Goal: Task Accomplishment & Management: Complete application form

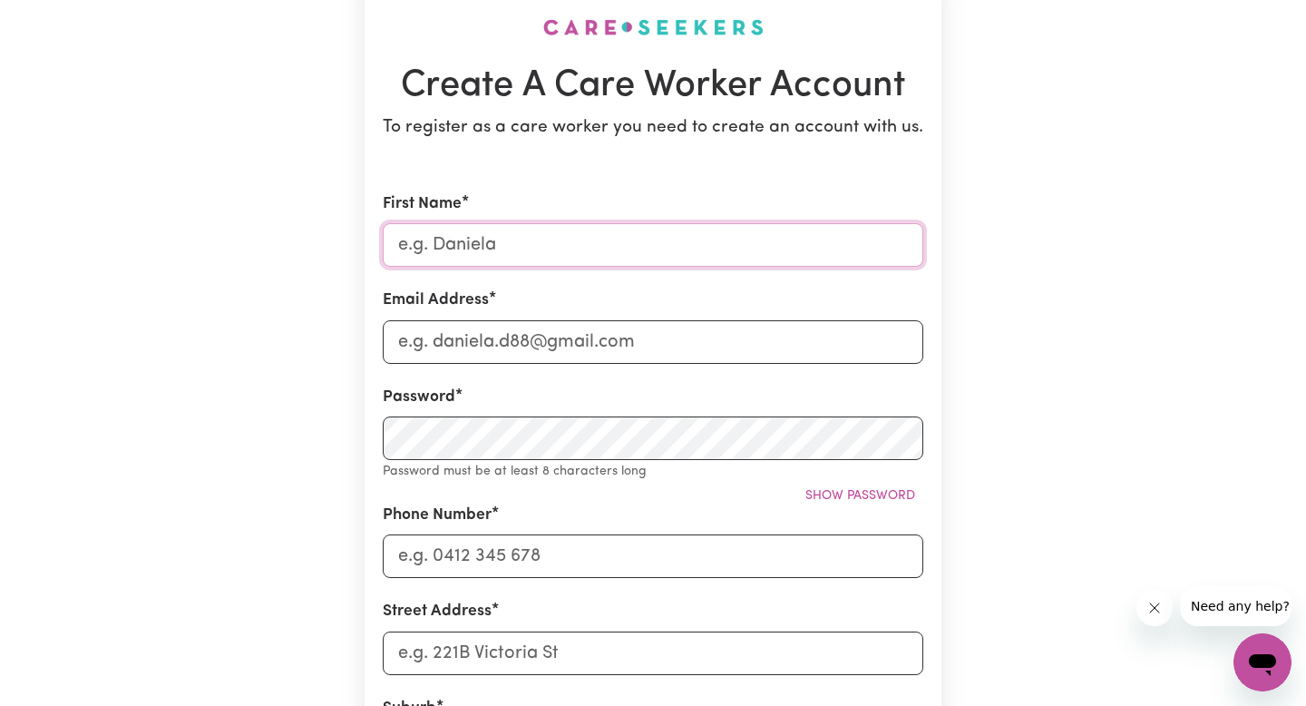
click at [522, 243] on input "First Name" at bounding box center [653, 245] width 541 height 44
type input "Mia"
type input "[EMAIL_ADDRESS][DOMAIN_NAME]"
type input "0469739415"
type input "[STREET_ADDRESS]"
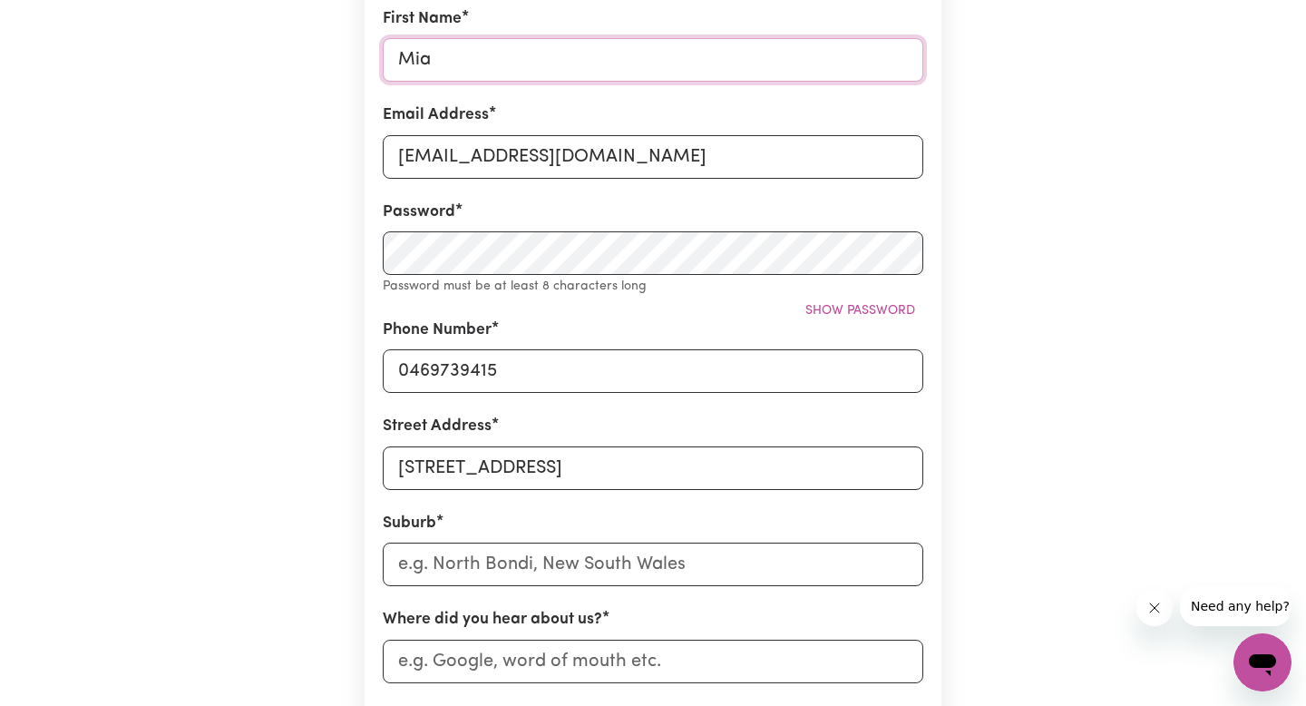
scroll to position [341, 0]
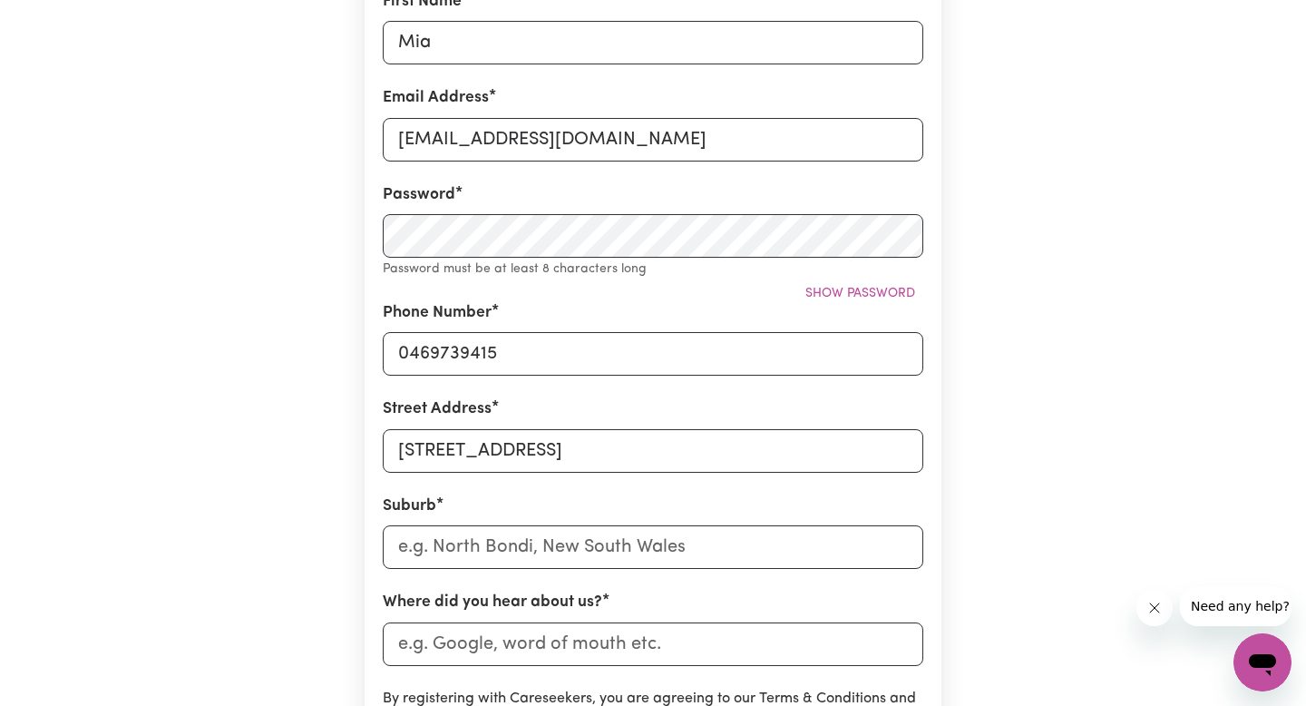
click at [497, 258] on div "Password Password must be at least 8 characters long Show password" at bounding box center [653, 231] width 541 height 96
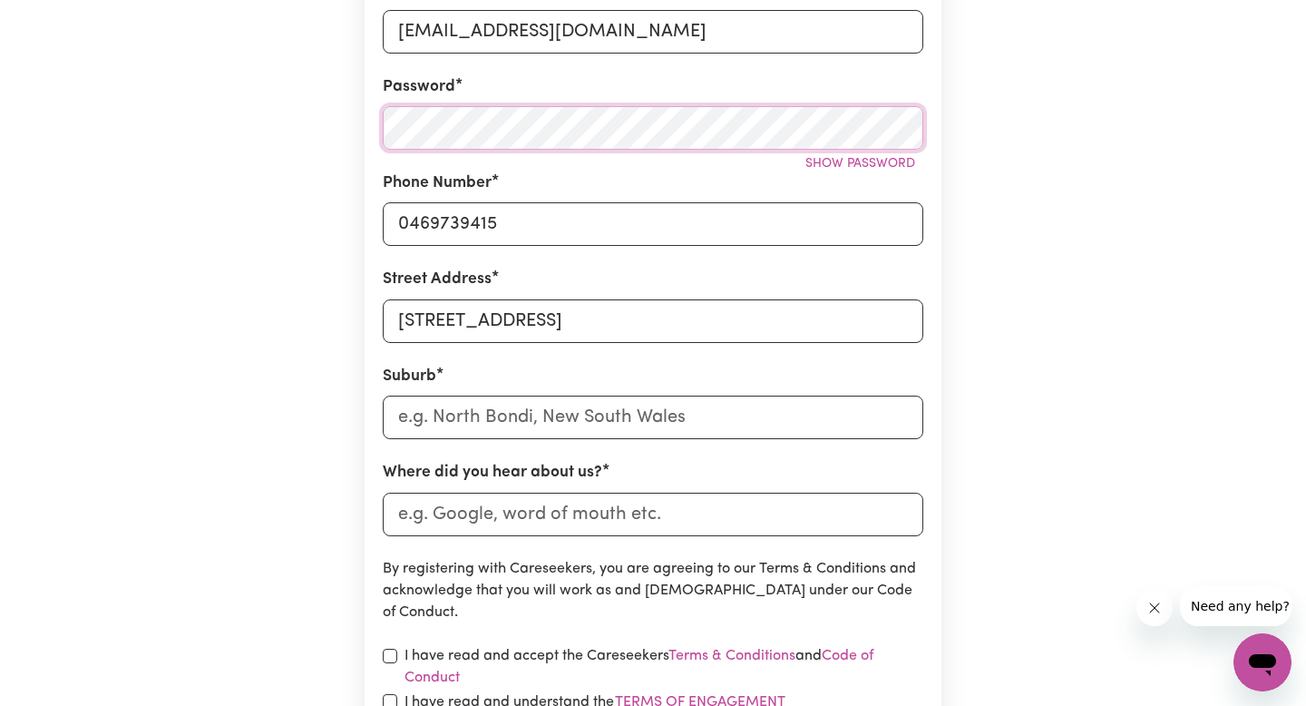
scroll to position [775, 0]
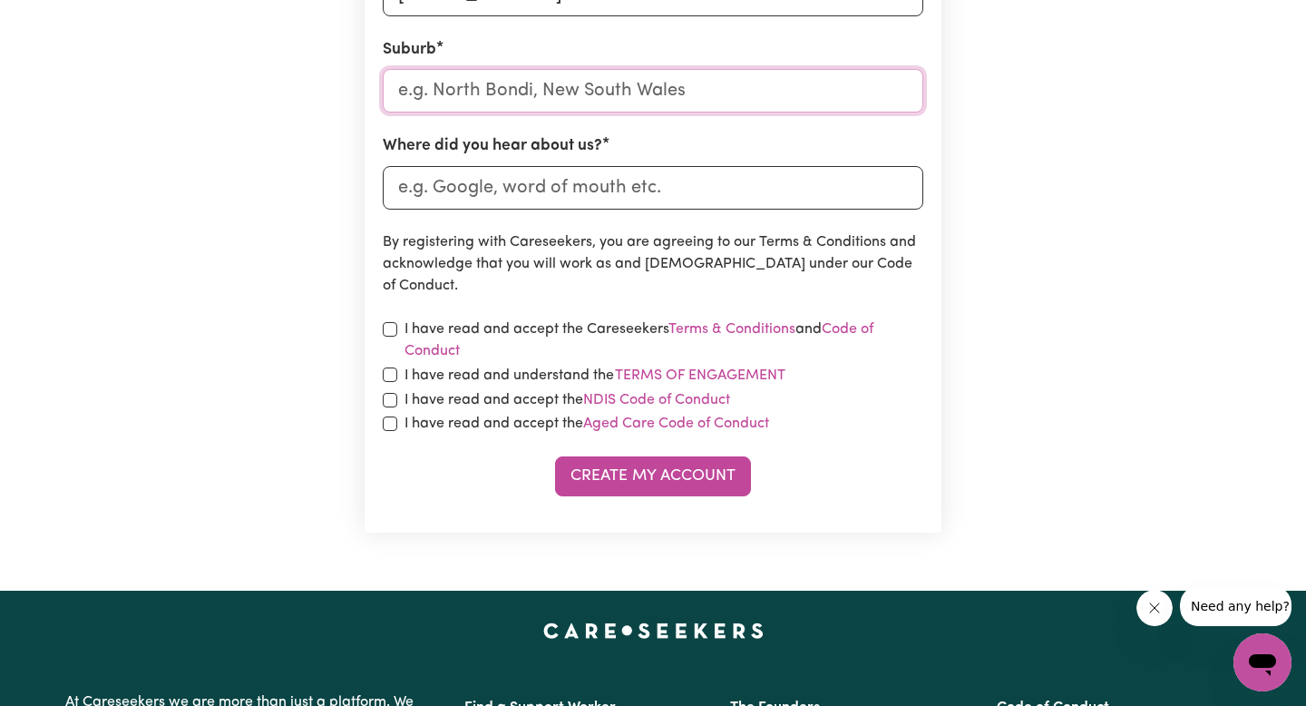
click at [571, 87] on input "text" at bounding box center [653, 91] width 541 height 44
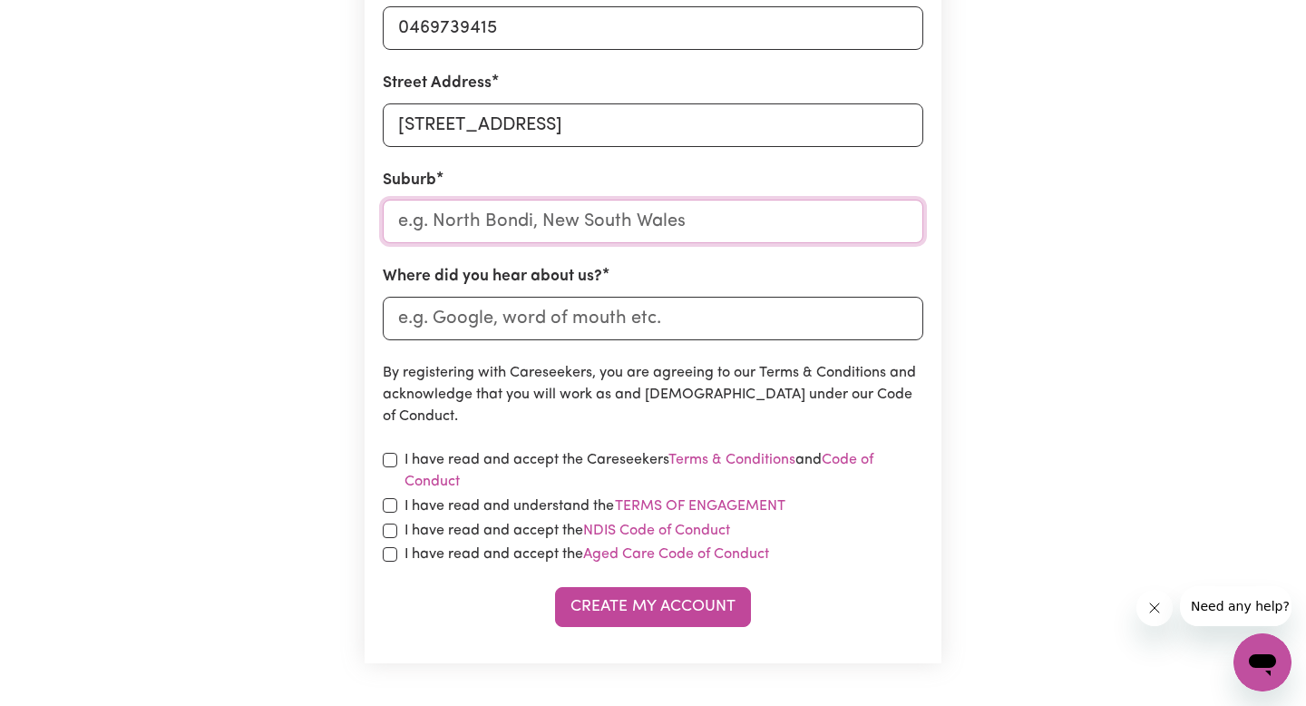
scroll to position [635, 0]
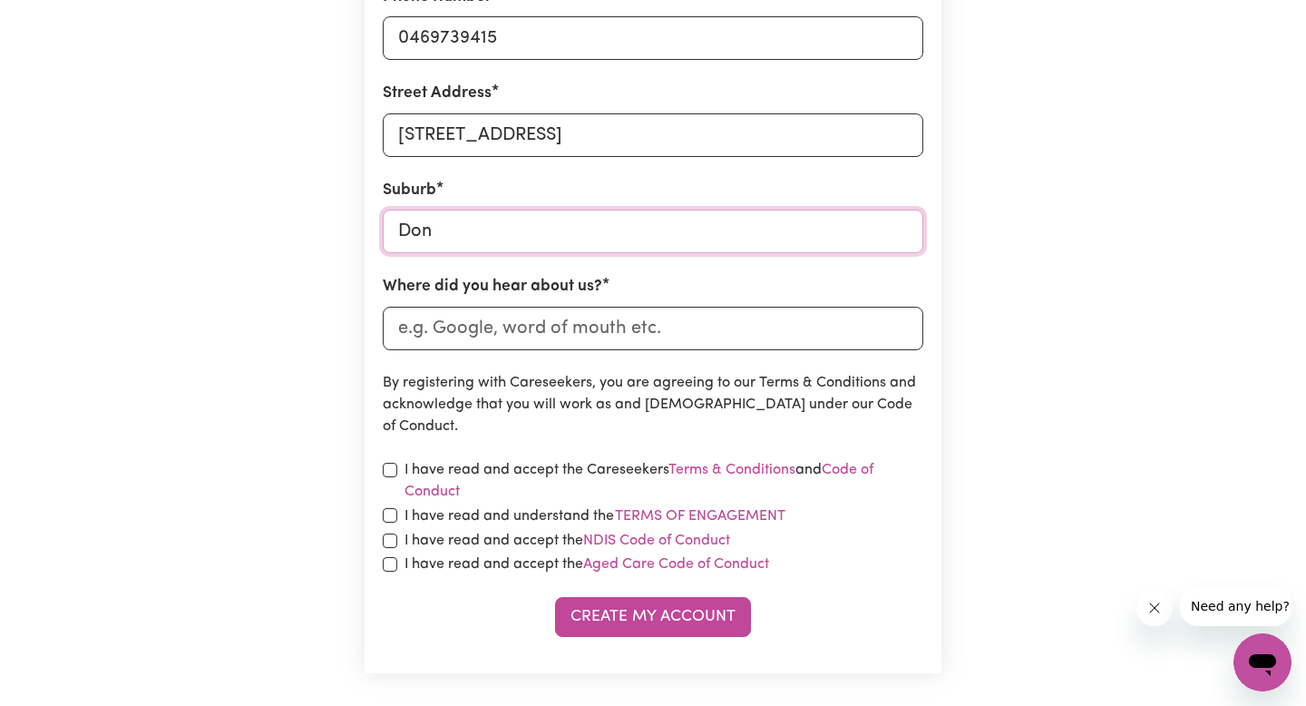
type input "[PERSON_NAME]"
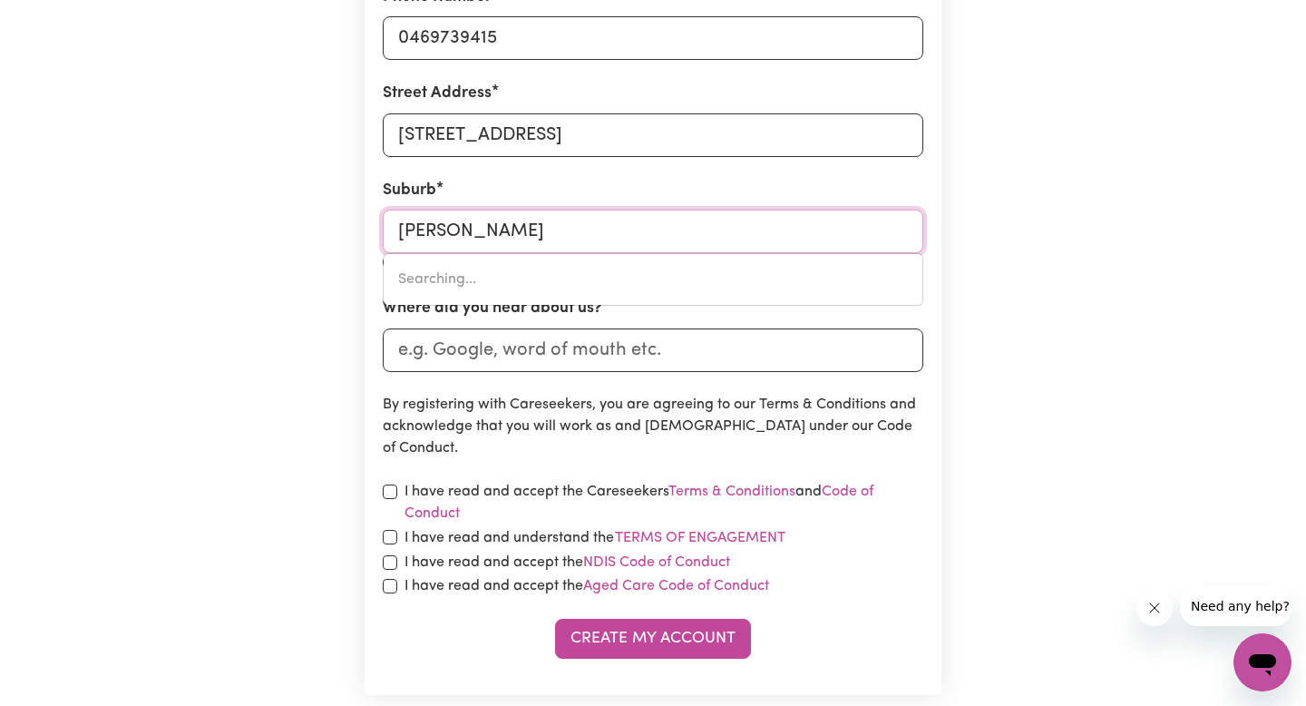
type input "[PERSON_NAME][GEOGRAPHIC_DATA], 6258"
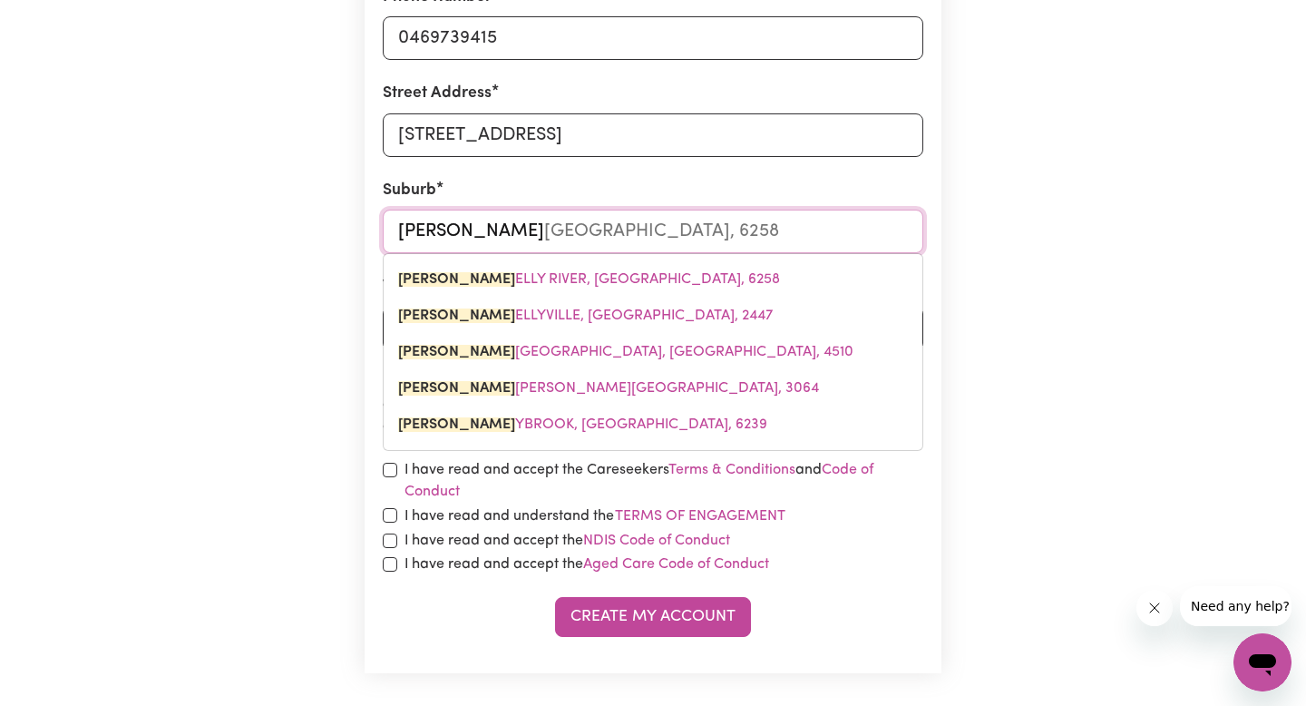
type input "[PERSON_NAME]"
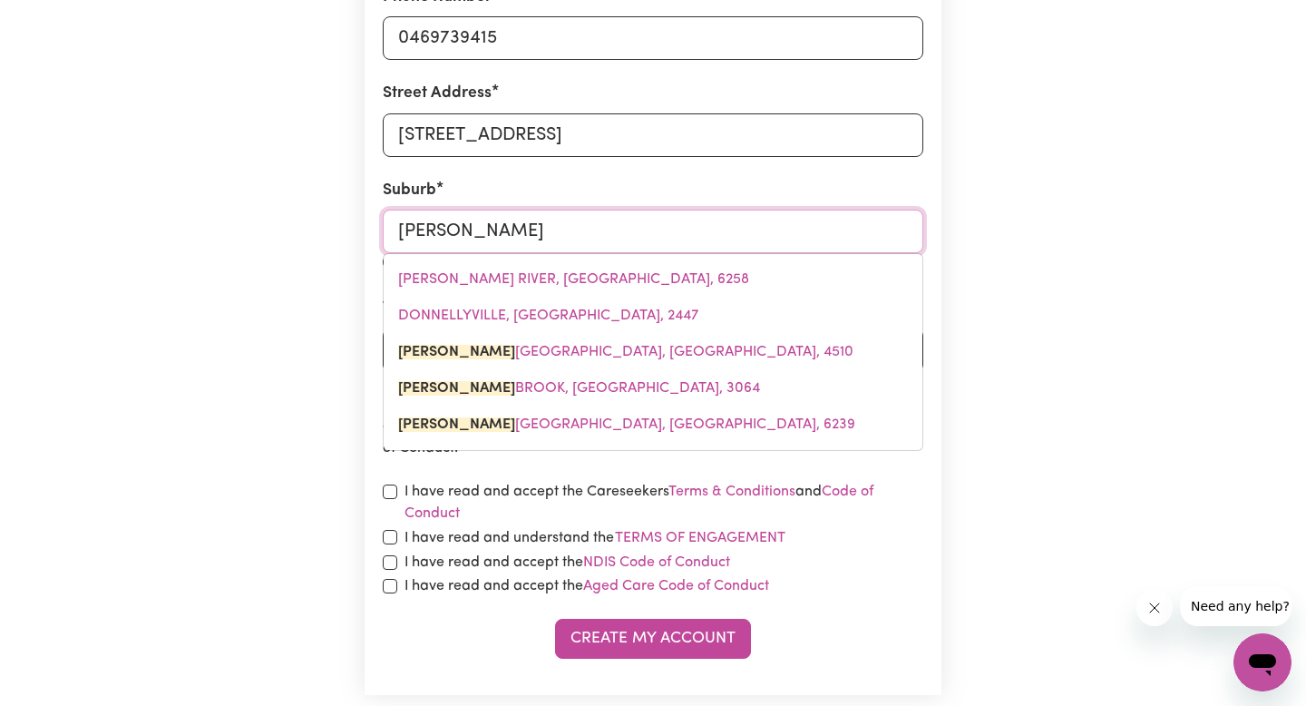
type input "[GEOGRAPHIC_DATA], [GEOGRAPHIC_DATA], 4510"
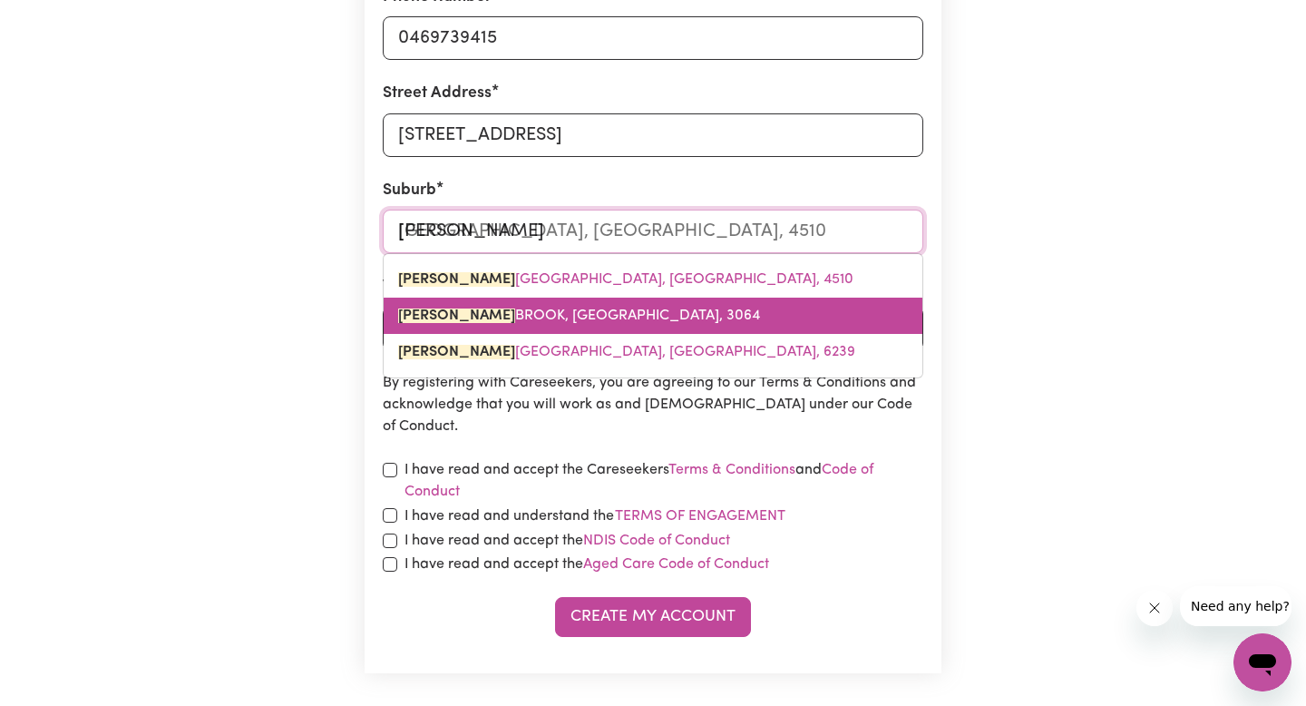
click at [566, 315] on span "[PERSON_NAME][GEOGRAPHIC_DATA][PERSON_NAME]" at bounding box center [579, 315] width 362 height 15
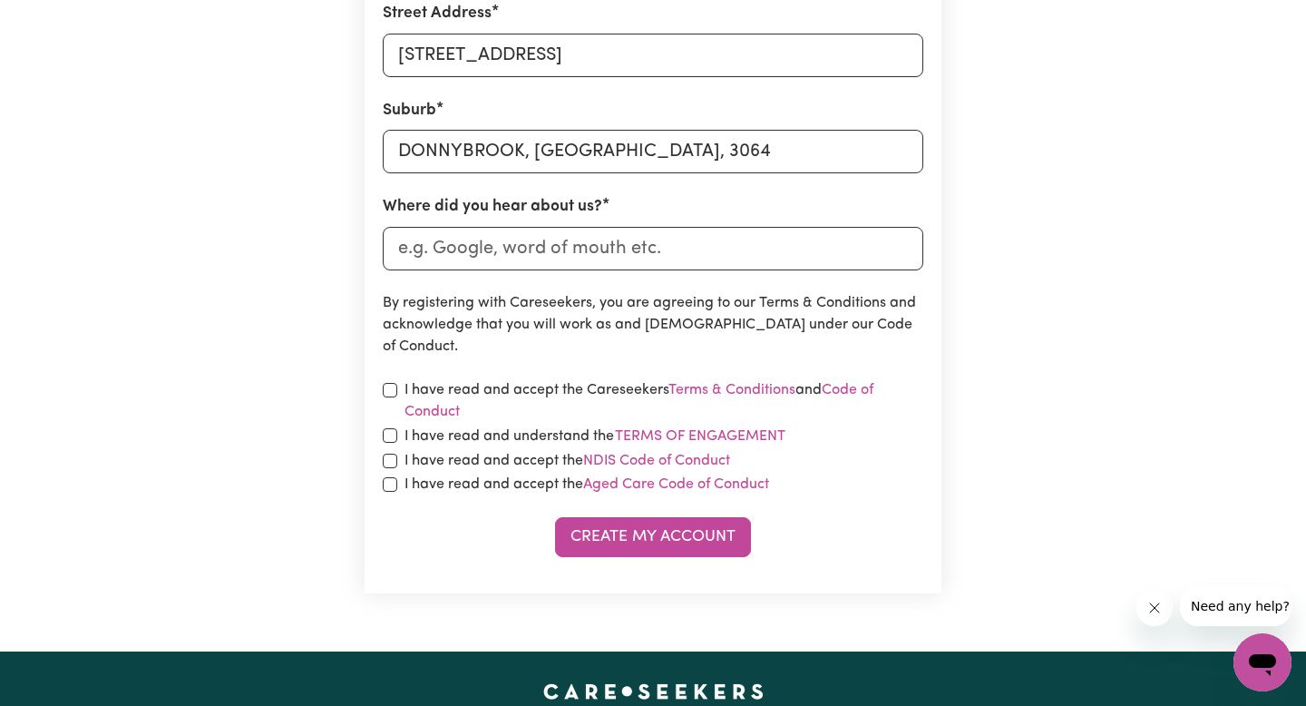
scroll to position [744, 0]
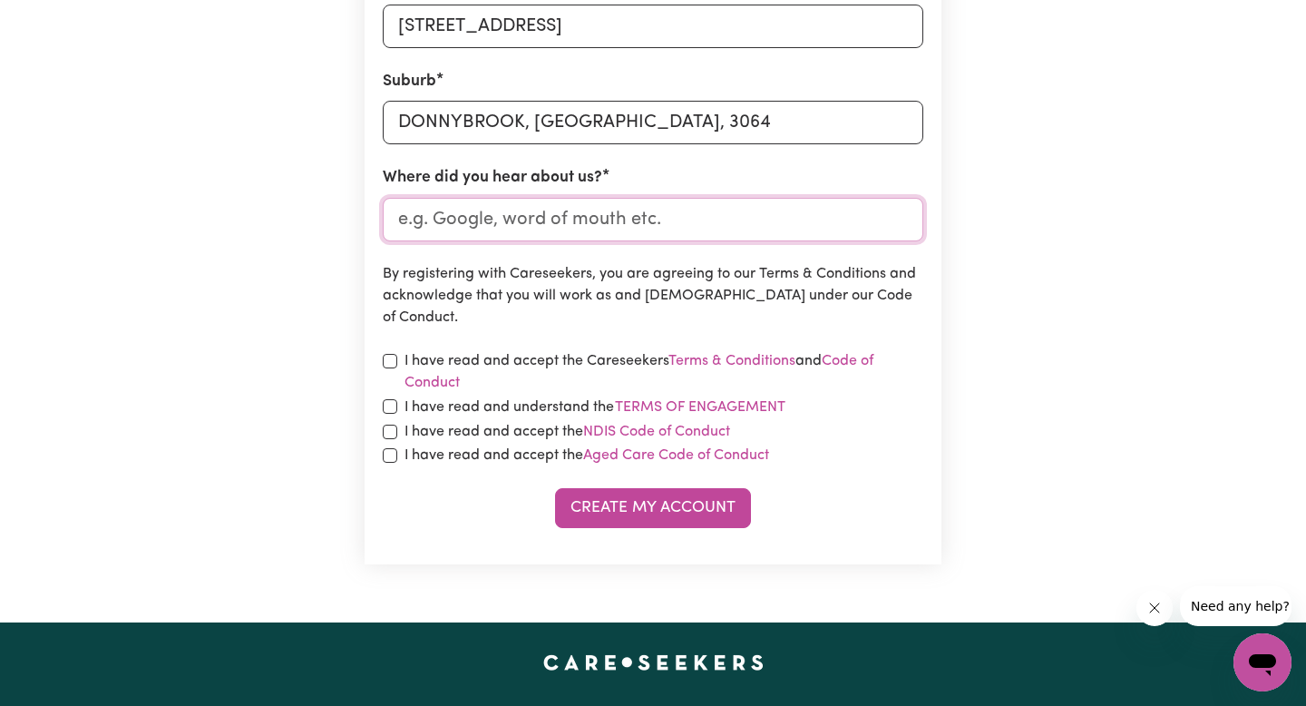
click at [465, 232] on input "Where did you hear about us?" at bounding box center [653, 220] width 541 height 44
type input "Indeed"
click at [392, 364] on input "checkbox" at bounding box center [390, 361] width 15 height 15
checkbox input "true"
click at [392, 401] on input "checkbox" at bounding box center [390, 406] width 15 height 15
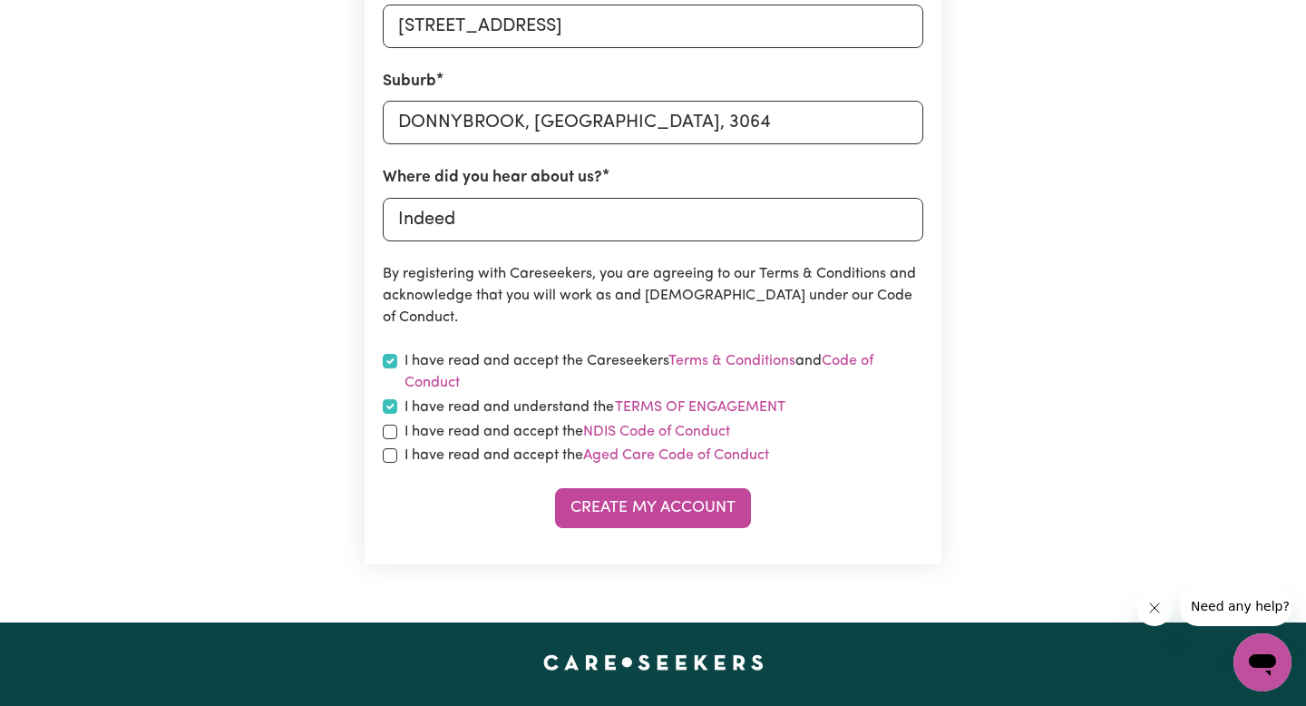
checkbox input "true"
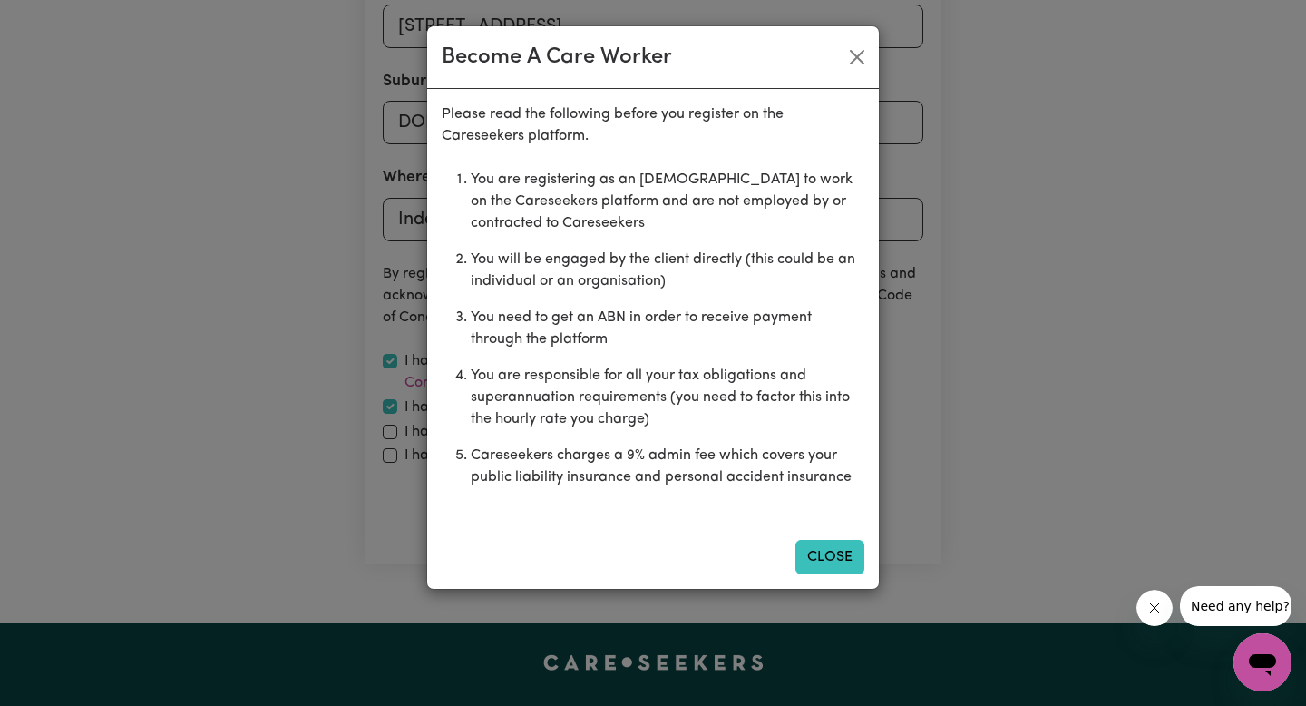
click at [853, 569] on button "Close" at bounding box center [829, 557] width 69 height 34
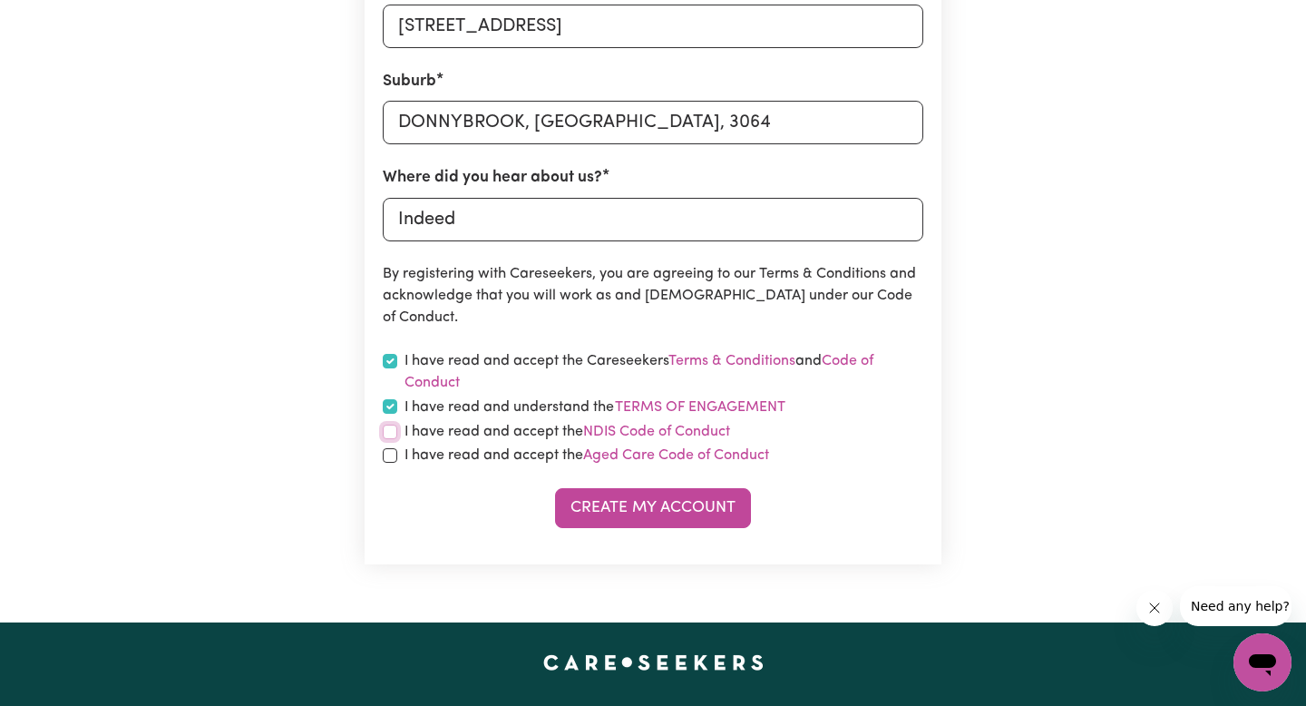
click at [393, 434] on input "checkbox" at bounding box center [390, 431] width 15 height 15
checkbox input "true"
click at [390, 461] on input "checkbox" at bounding box center [390, 455] width 15 height 15
checkbox input "true"
click at [715, 521] on button "Create My Account" at bounding box center [653, 508] width 196 height 40
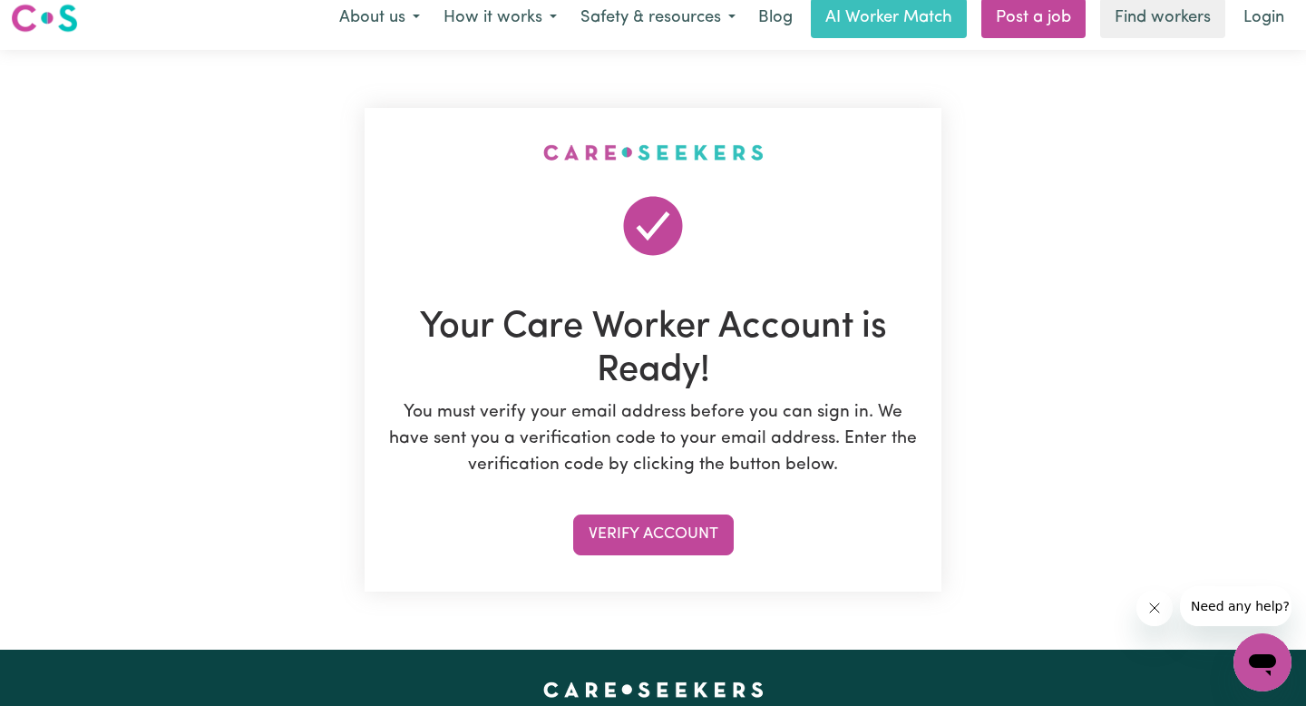
scroll to position [0, 0]
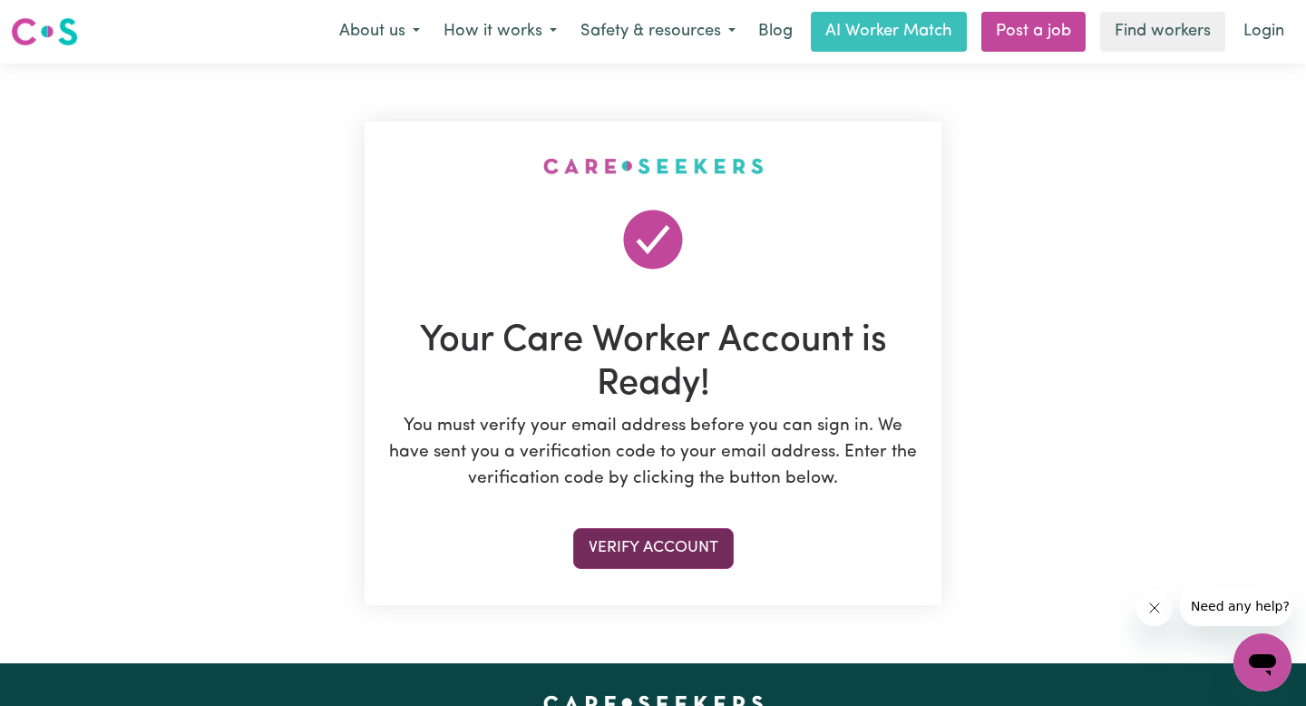
click at [658, 554] on button "Verify Account" at bounding box center [653, 548] width 161 height 40
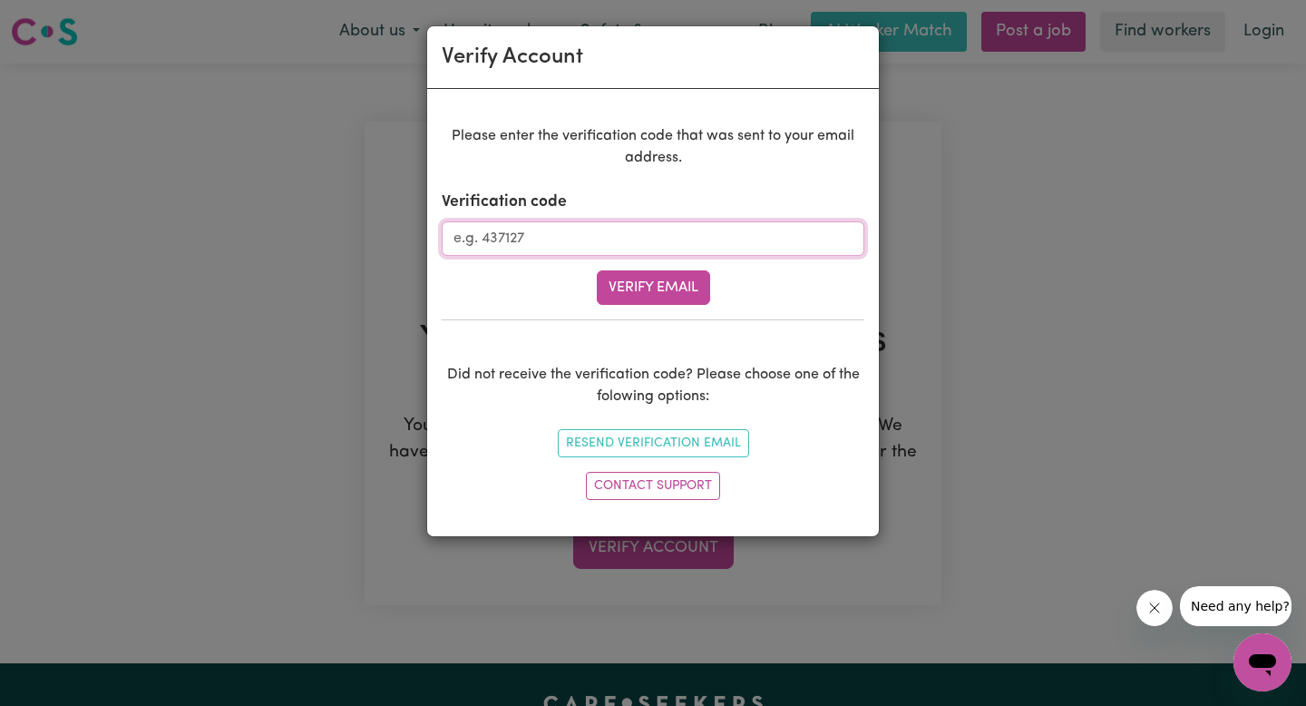
click at [553, 223] on input "Verification code" at bounding box center [653, 238] width 423 height 34
type input "692344"
click at [629, 293] on button "Verify Email" at bounding box center [653, 287] width 113 height 34
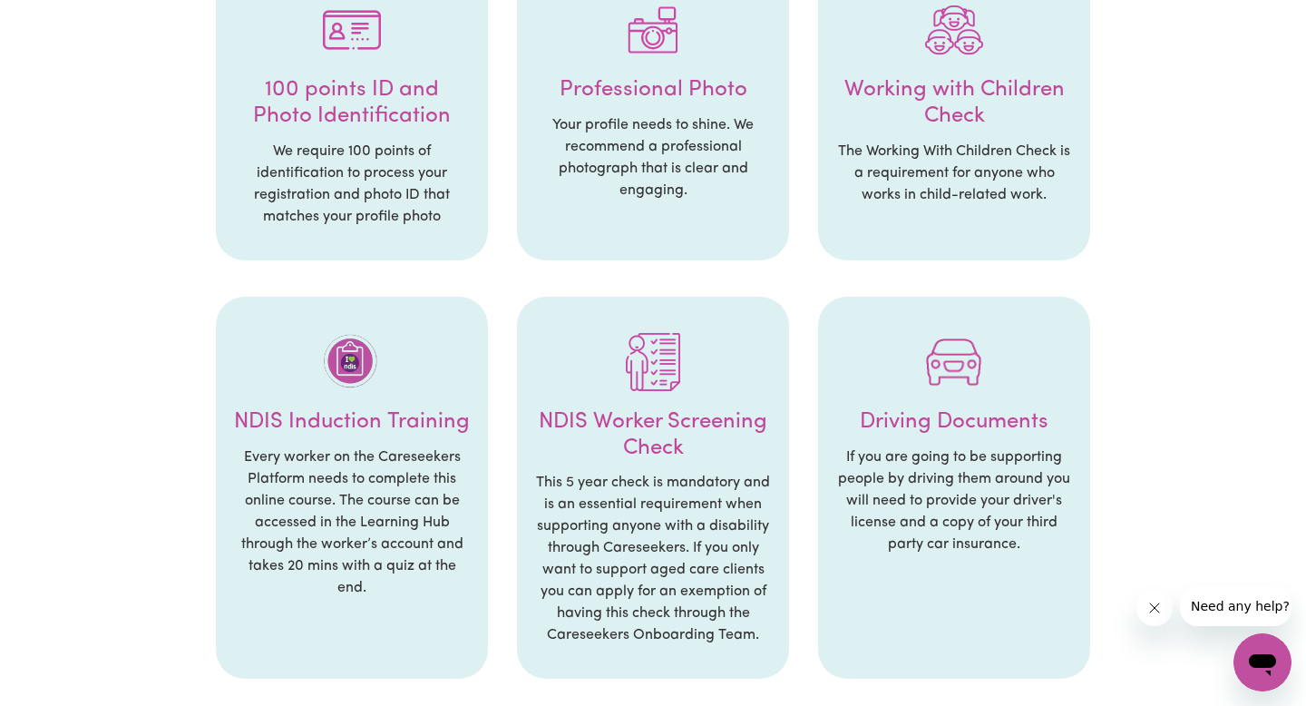
scroll to position [471, 0]
